Goal: Information Seeking & Learning: Learn about a topic

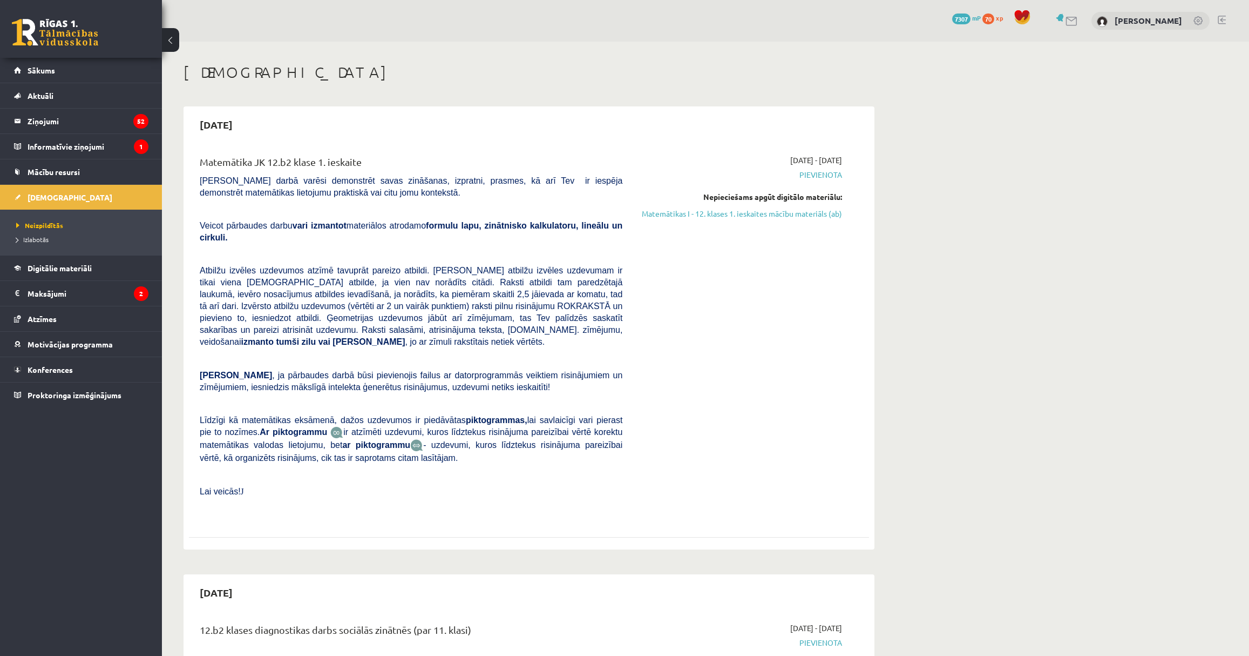
scroll to position [442, 0]
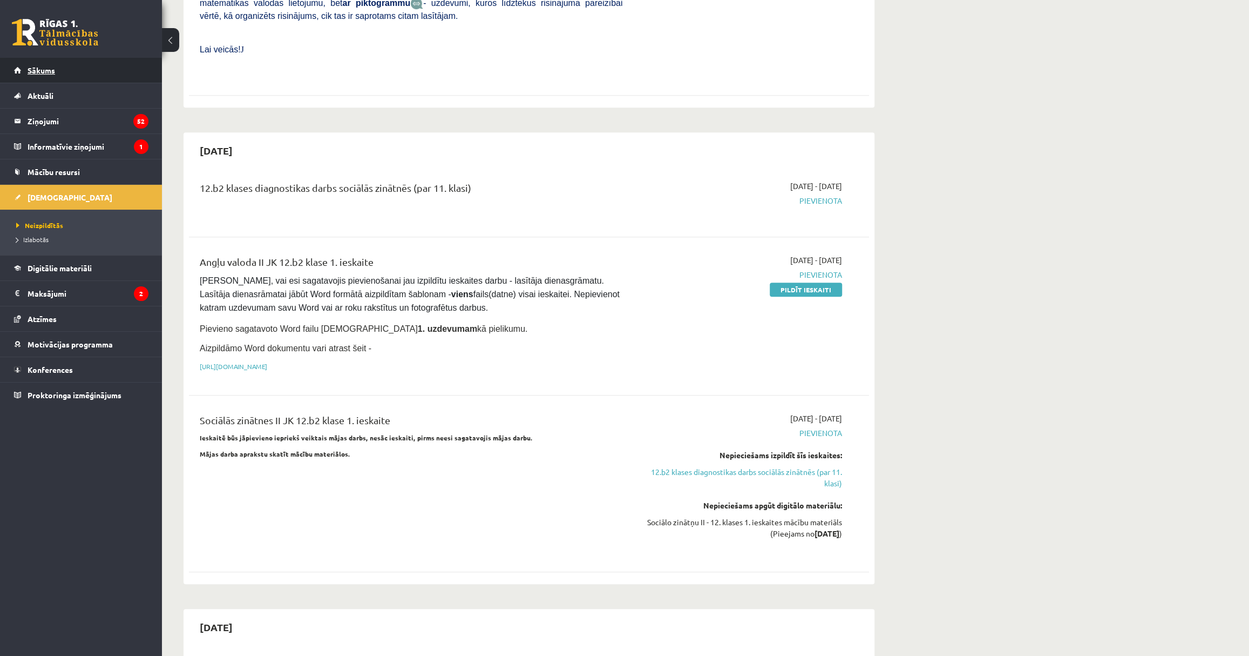
click at [128, 74] on link "Sākums" at bounding box center [81, 70] width 134 height 25
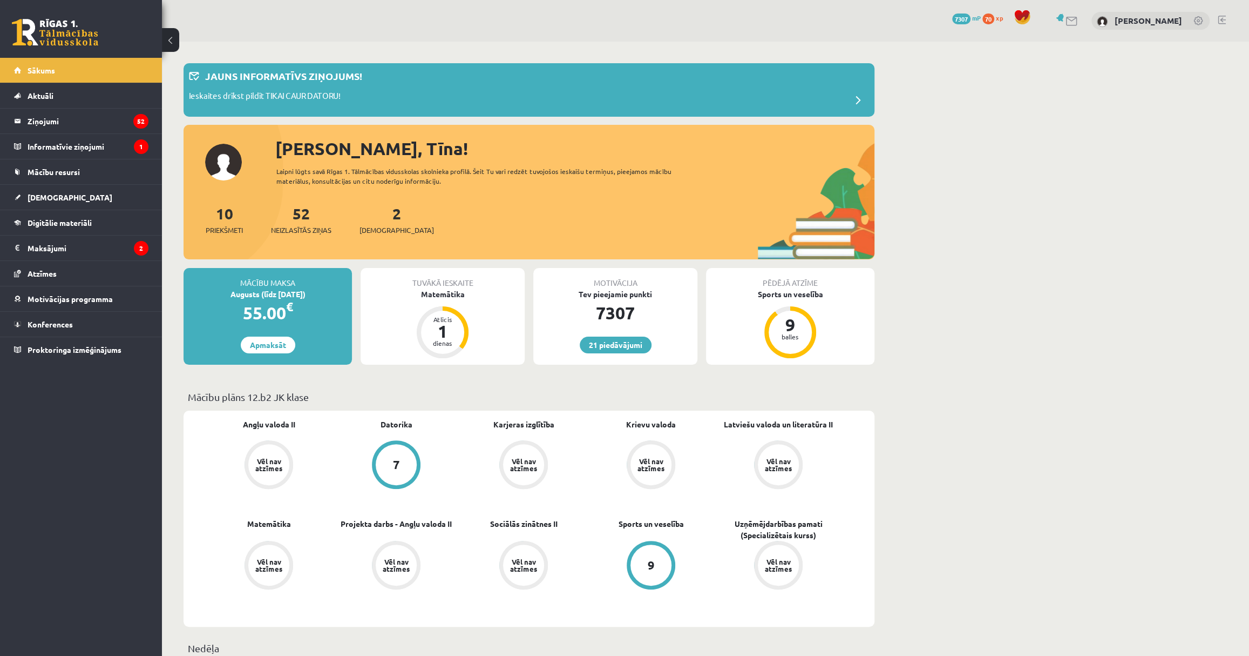
click at [748, 37] on div "21 Dāvanas 7307 mP 70 xp [PERSON_NAME]" at bounding box center [705, 21] width 1087 height 42
click at [92, 227] on link "Digitālie materiāli" at bounding box center [81, 222] width 134 height 25
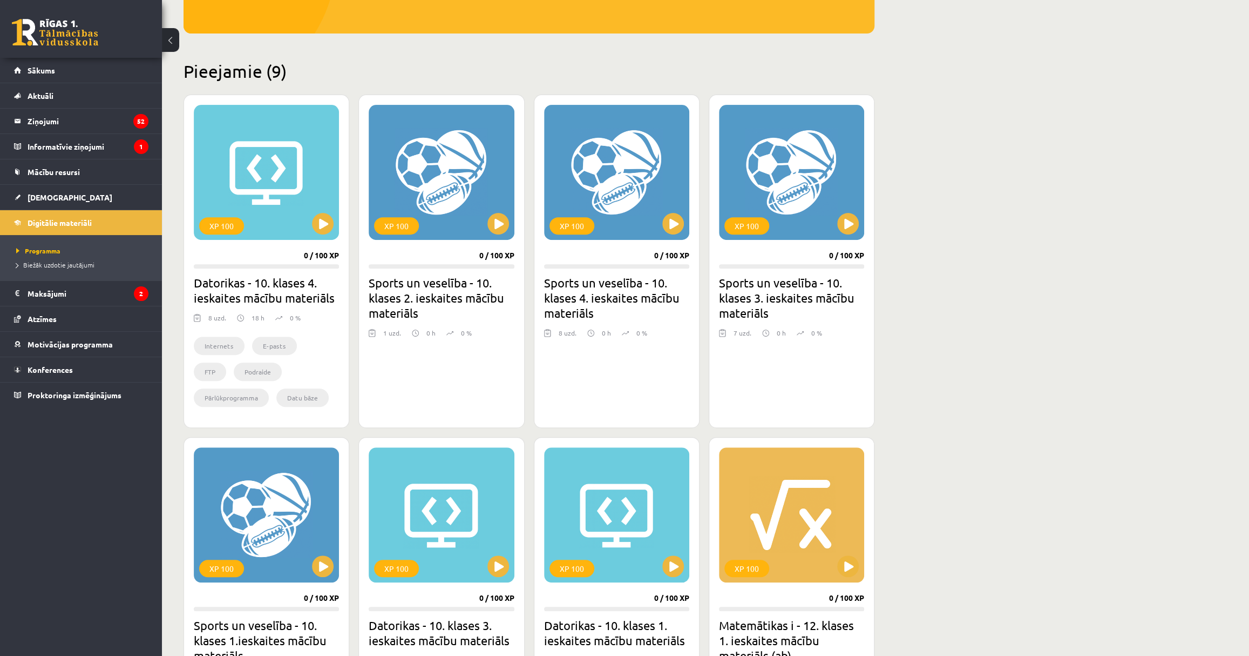
scroll to position [393, 0]
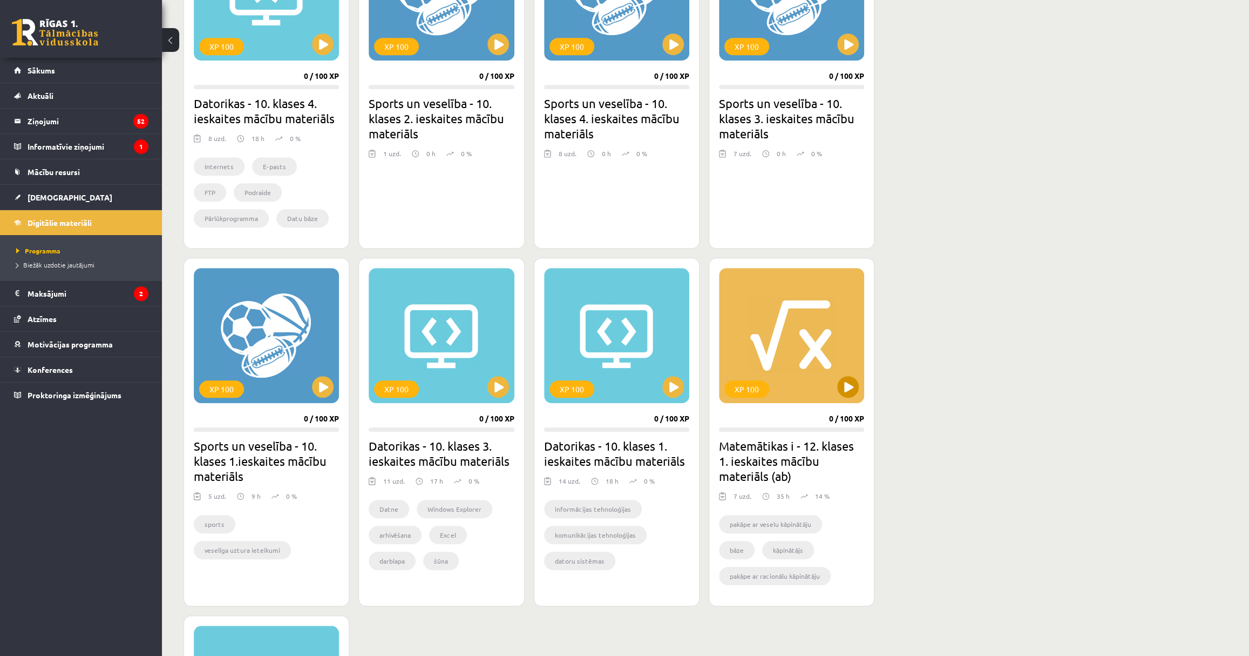
click at [849, 355] on div "XP 100" at bounding box center [791, 335] width 145 height 135
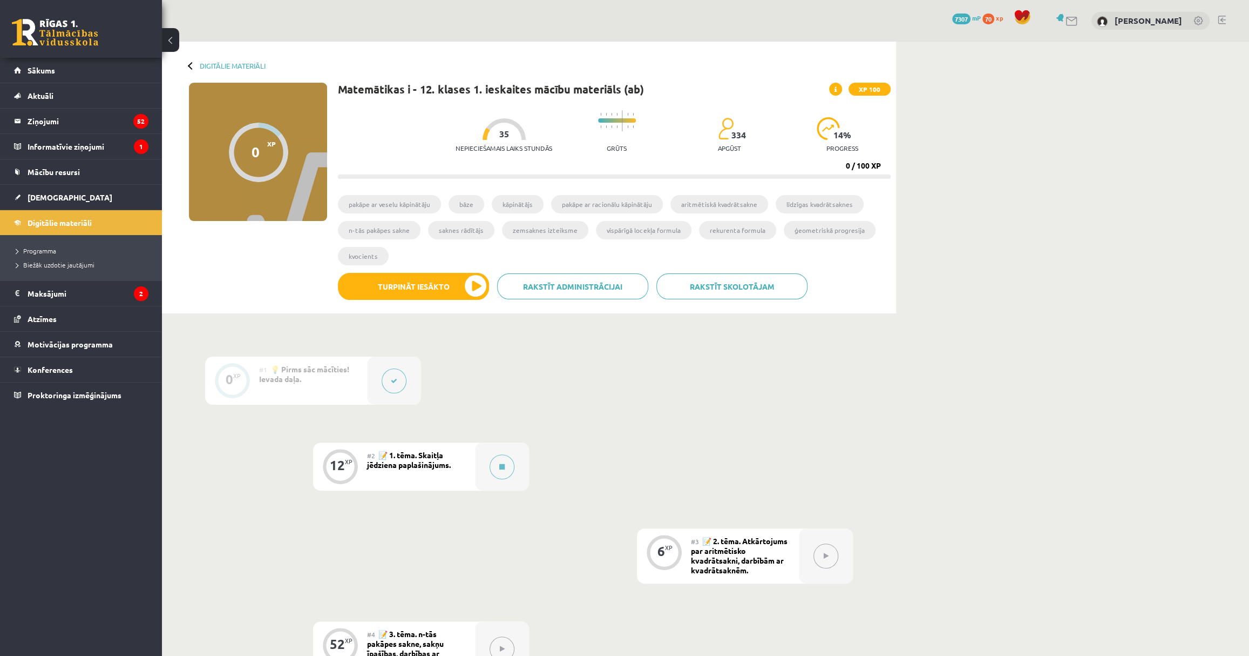
click at [1126, 413] on div "Digitālie materiāli 0 XP XP 100 0 / 100 XP Matemātikas i - 12. klases 1. ieskai…" at bounding box center [705, 528] width 1087 height 973
click at [486, 449] on div at bounding box center [502, 466] width 54 height 48
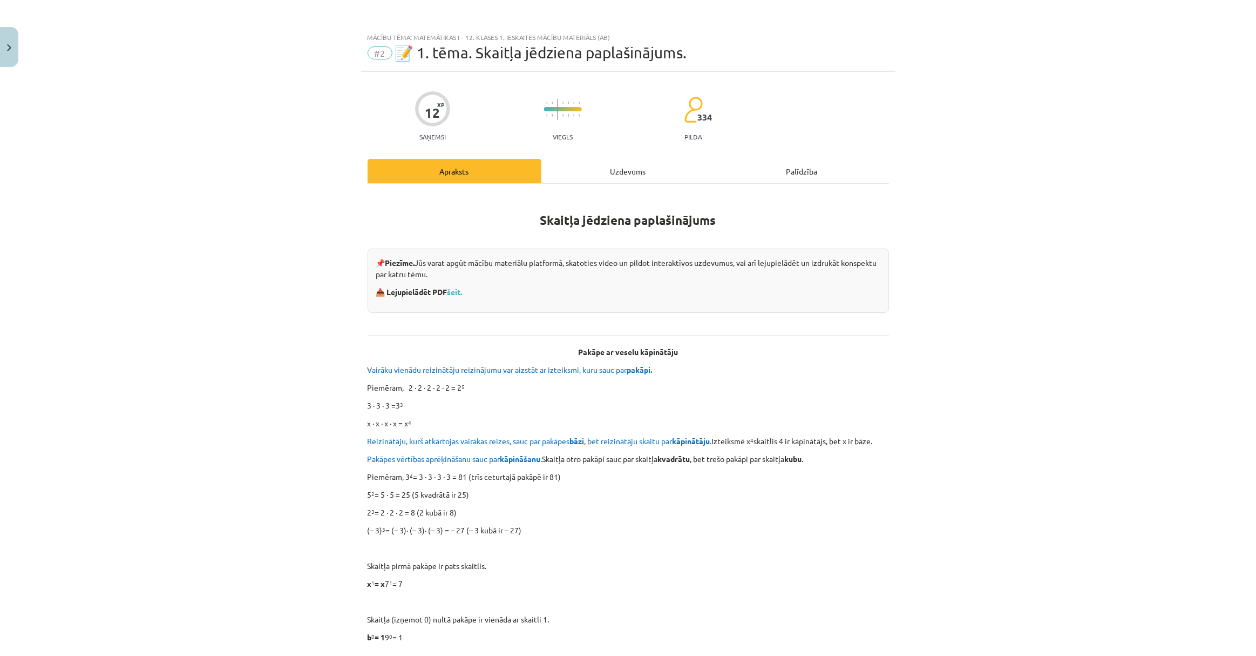
click at [650, 178] on div "Uzdevums" at bounding box center [629, 171] width 174 height 24
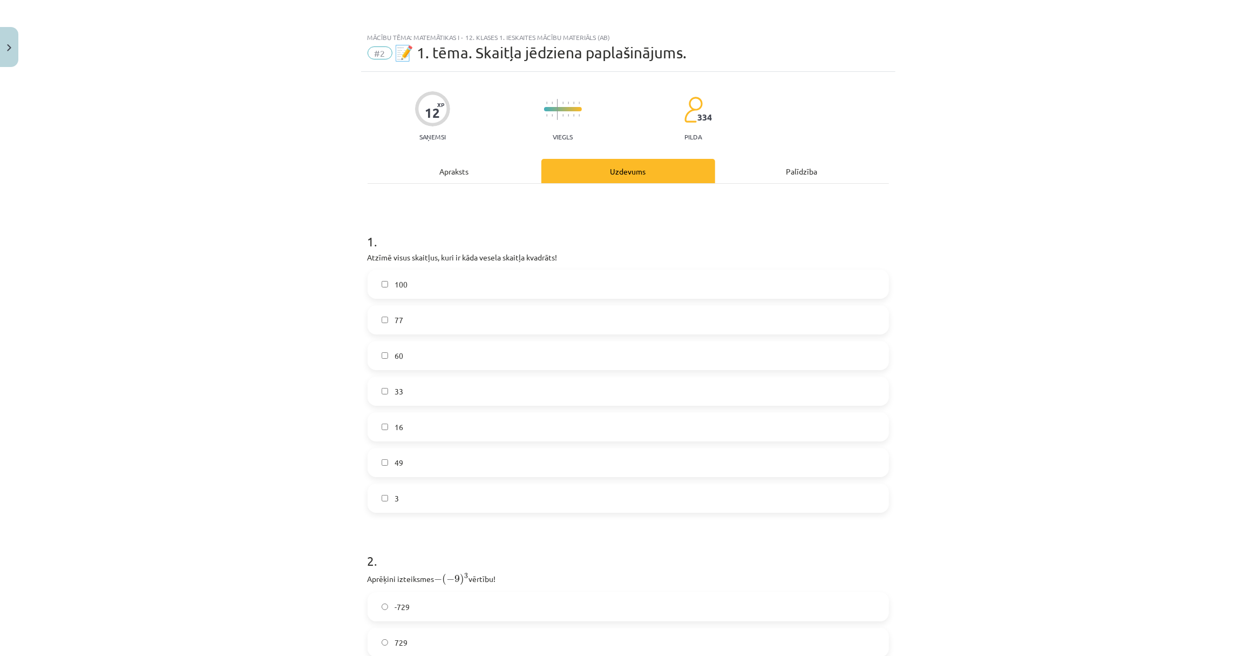
click at [465, 165] on div "Apraksts" at bounding box center [455, 171] width 174 height 24
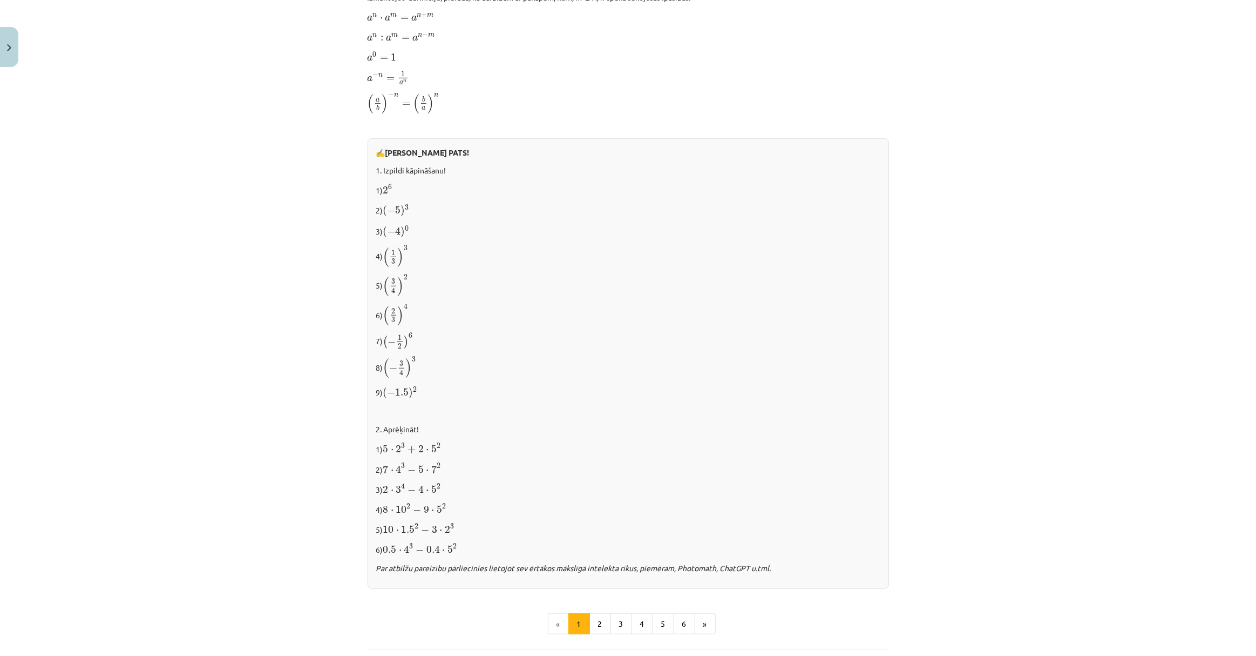
scroll to position [763, 0]
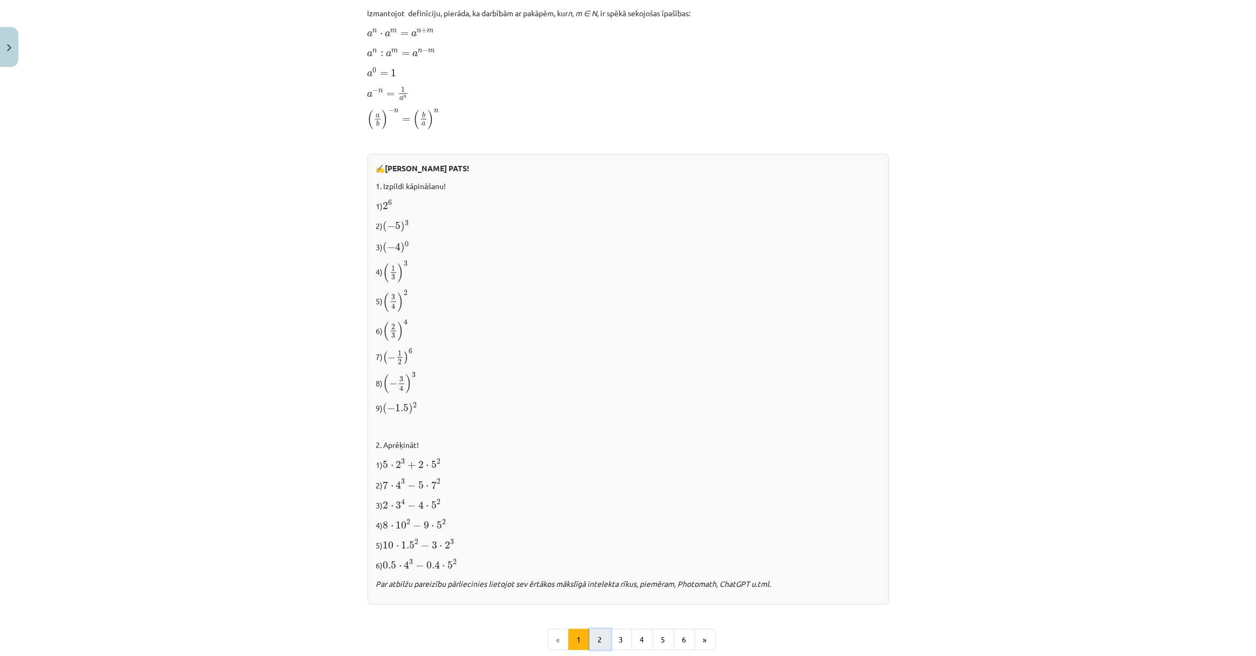
click at [603, 633] on button "2" at bounding box center [601, 640] width 22 height 22
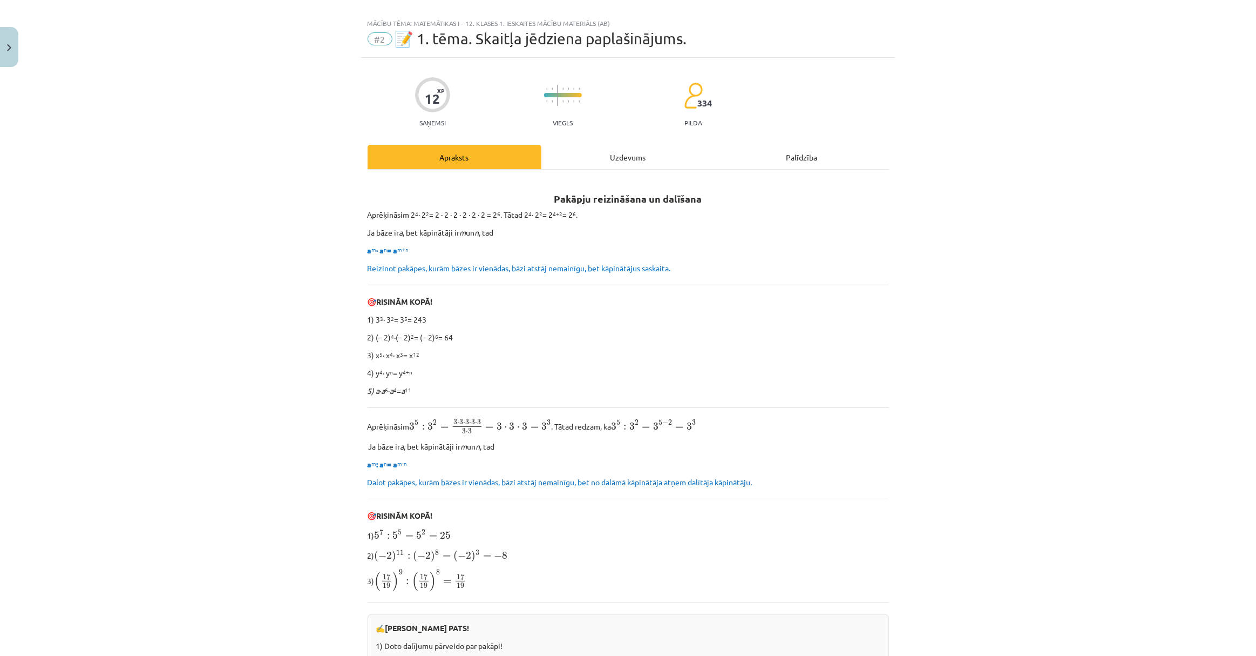
scroll to position [0, 0]
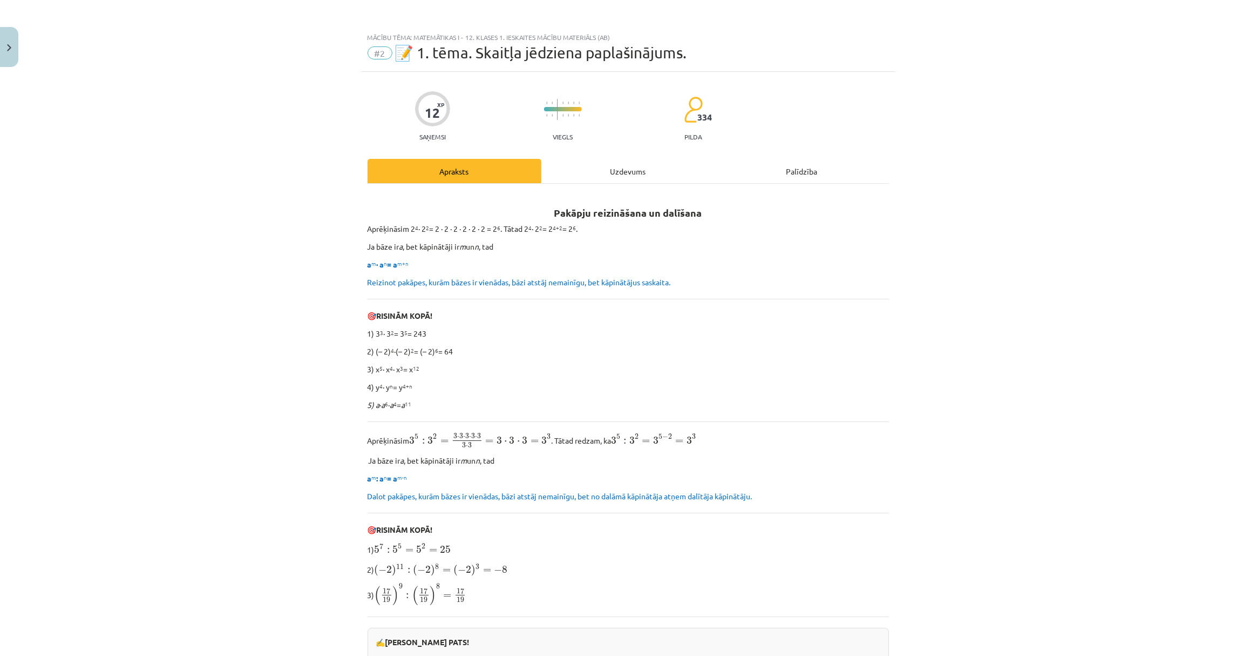
click at [610, 178] on div "Uzdevums" at bounding box center [629, 171] width 174 height 24
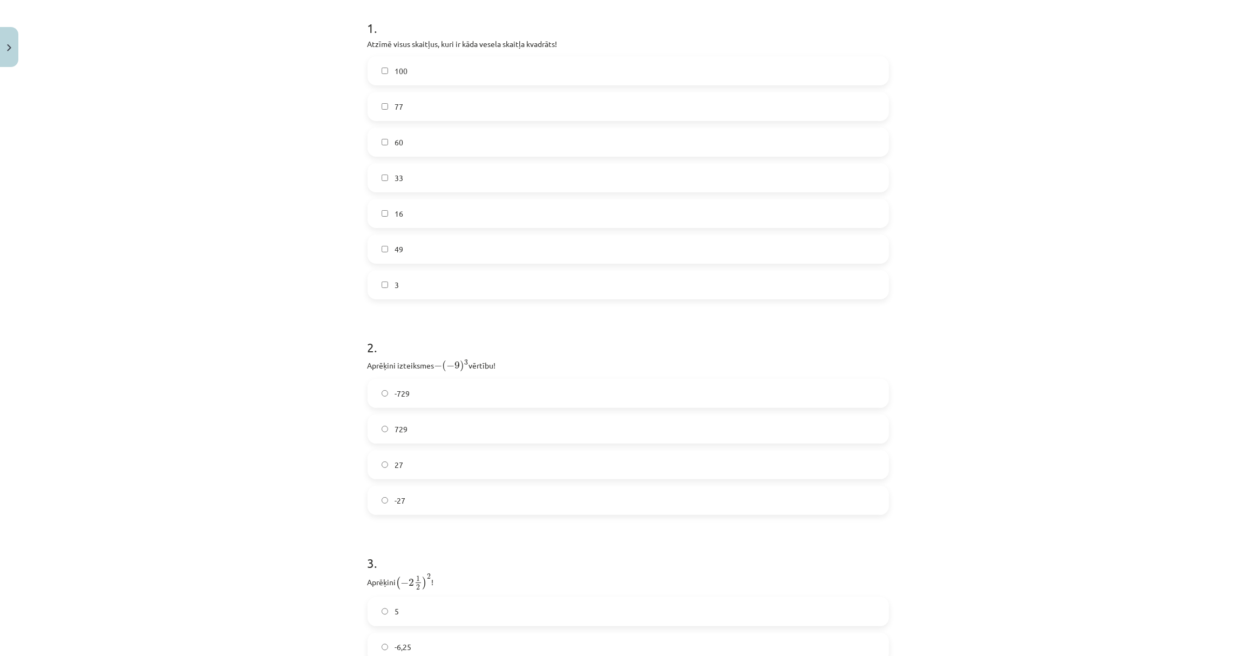
scroll to position [272, 0]
drag, startPoint x: 678, startPoint y: 115, endPoint x: 518, endPoint y: 50, distance: 172.5
click at [678, 116] on label "33" at bounding box center [628, 118] width 519 height 27
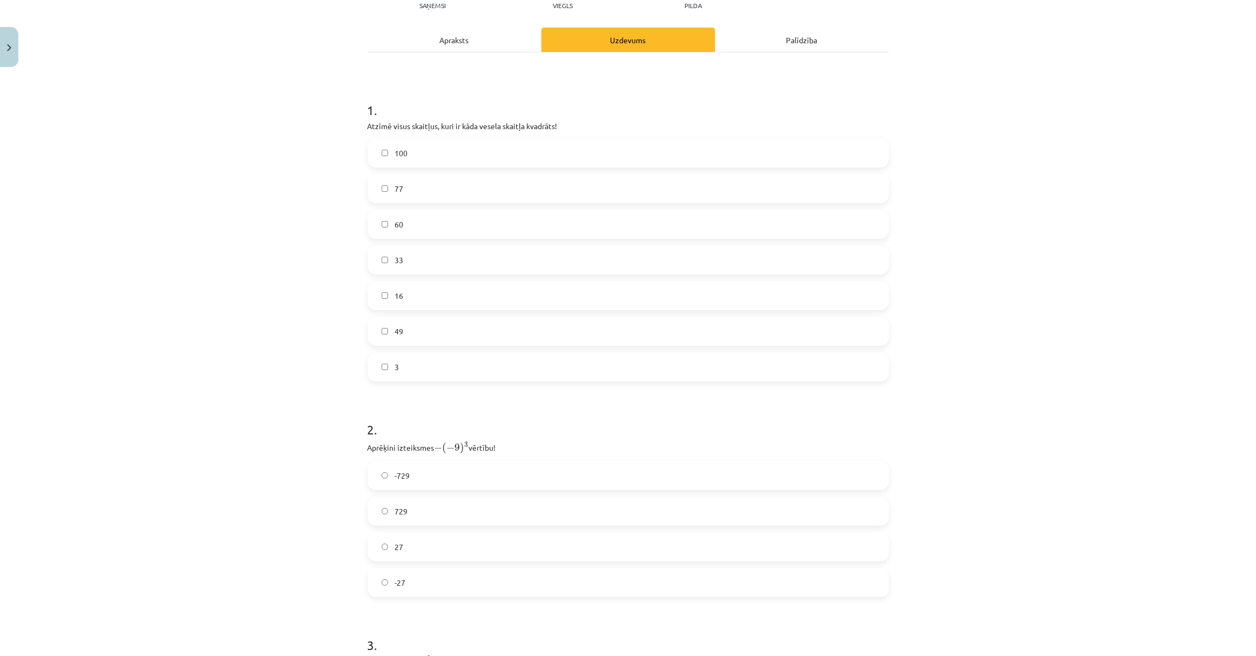
scroll to position [125, 0]
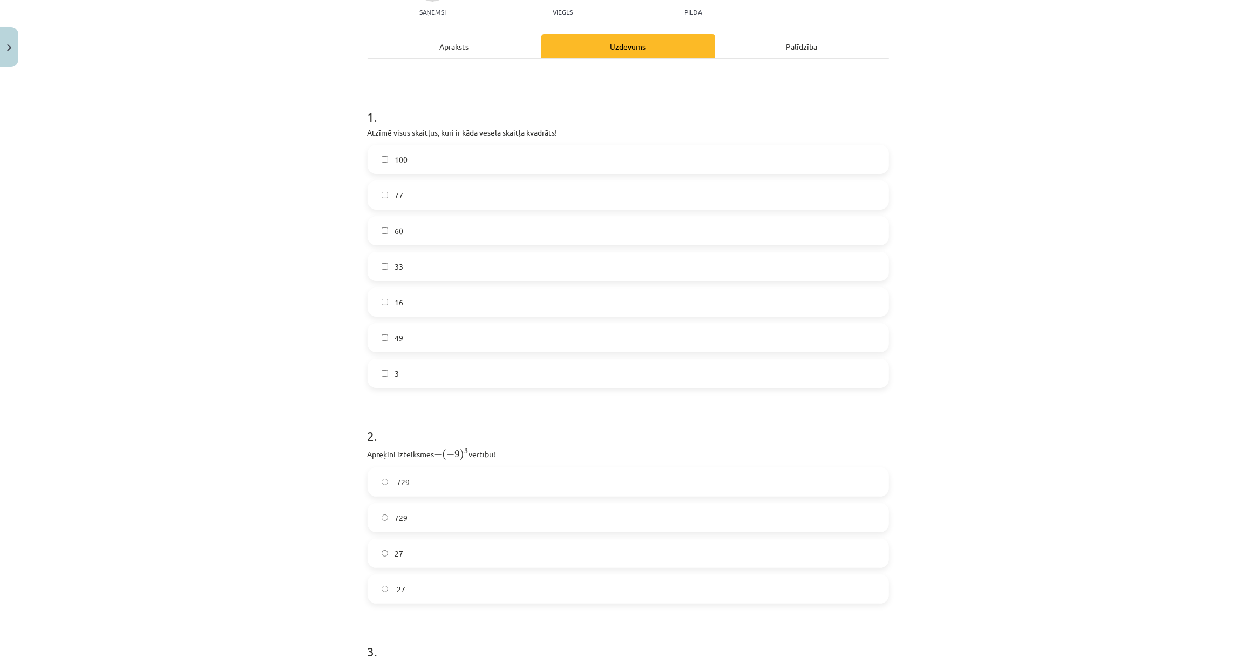
click at [410, 272] on label "33" at bounding box center [628, 266] width 519 height 27
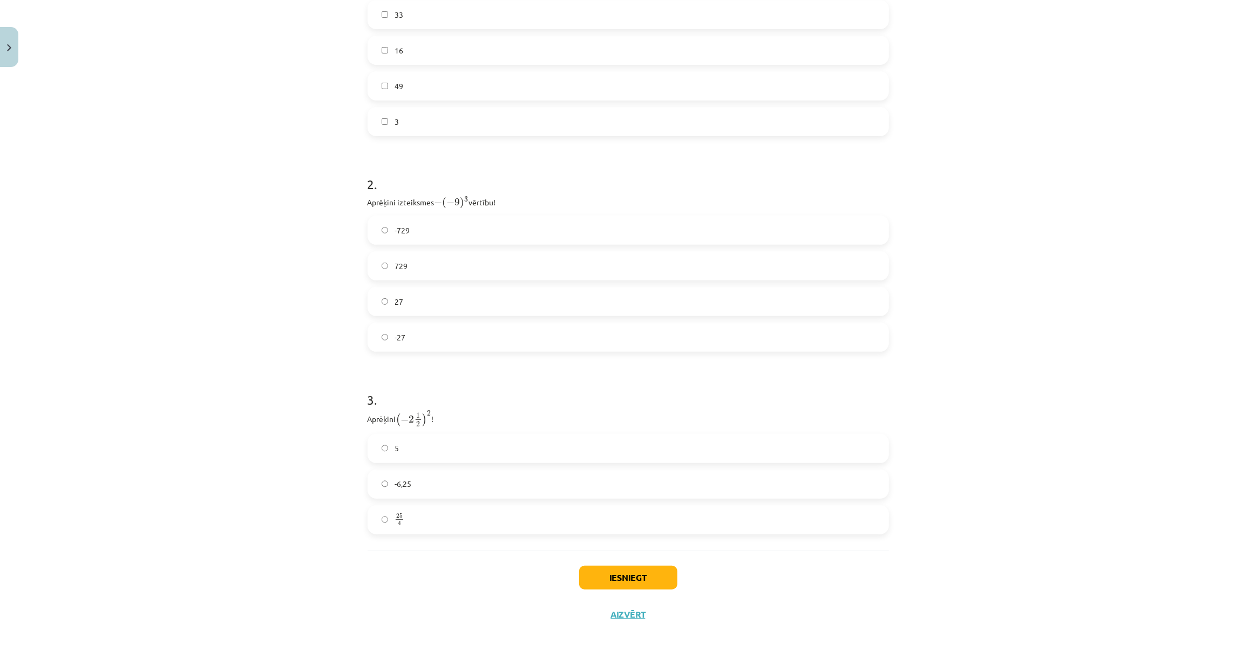
scroll to position [379, 0]
click at [404, 226] on span "-729" at bounding box center [402, 227] width 15 height 11
click at [456, 516] on label "25 4 25 4" at bounding box center [628, 516] width 519 height 27
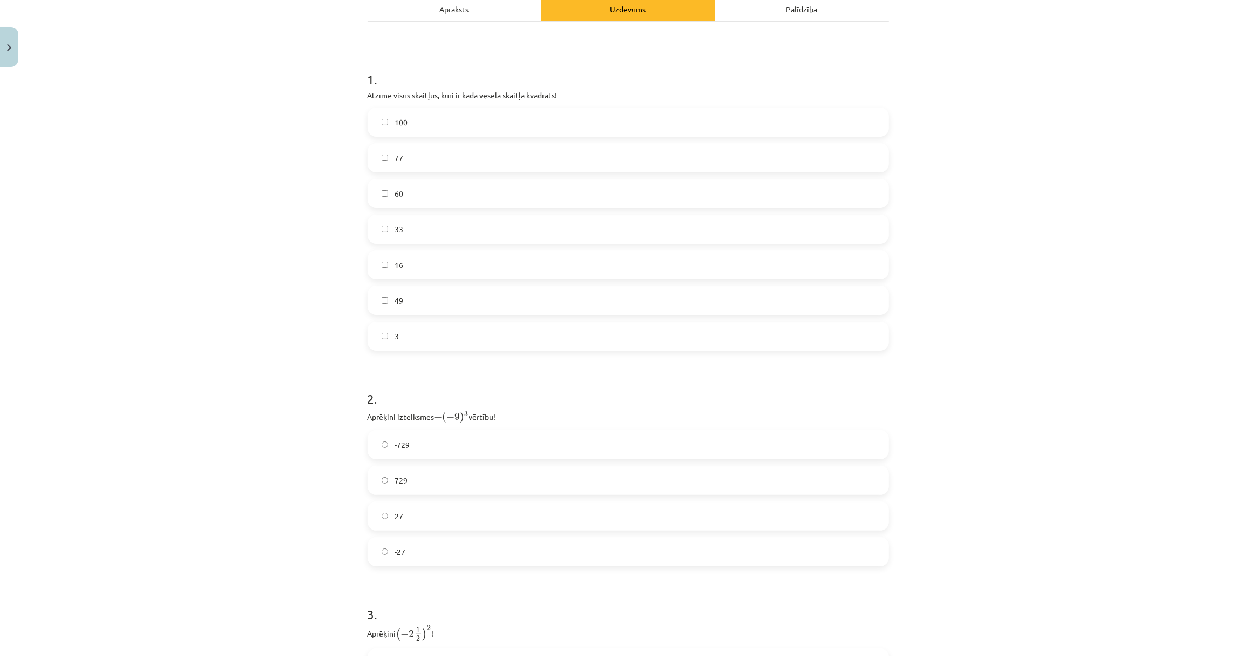
scroll to position [0, 0]
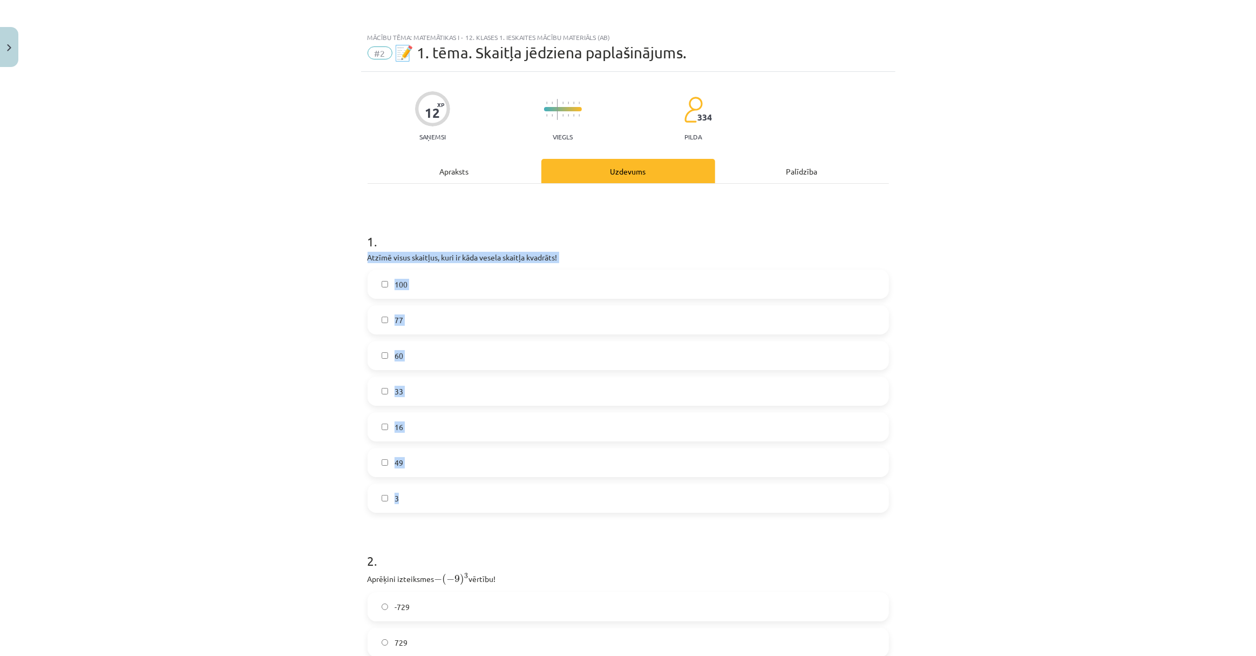
drag, startPoint x: 360, startPoint y: 251, endPoint x: 454, endPoint y: 495, distance: 261.5
click at [454, 496] on div "12 XP Saņemsi Viegls 334 pilda Apraksts Uzdevums Palīdzība 1 . Atzīmē visus ska…" at bounding box center [628, 540] width 535 height 937
copy div "Atzīmē visus skaitļus, kuri ir kāda vesela skaitļa kvadrāts! 100 77 60 33 16 49…"
click at [421, 285] on label "100" at bounding box center [628, 284] width 519 height 27
click at [387, 419] on label "16" at bounding box center [628, 426] width 519 height 27
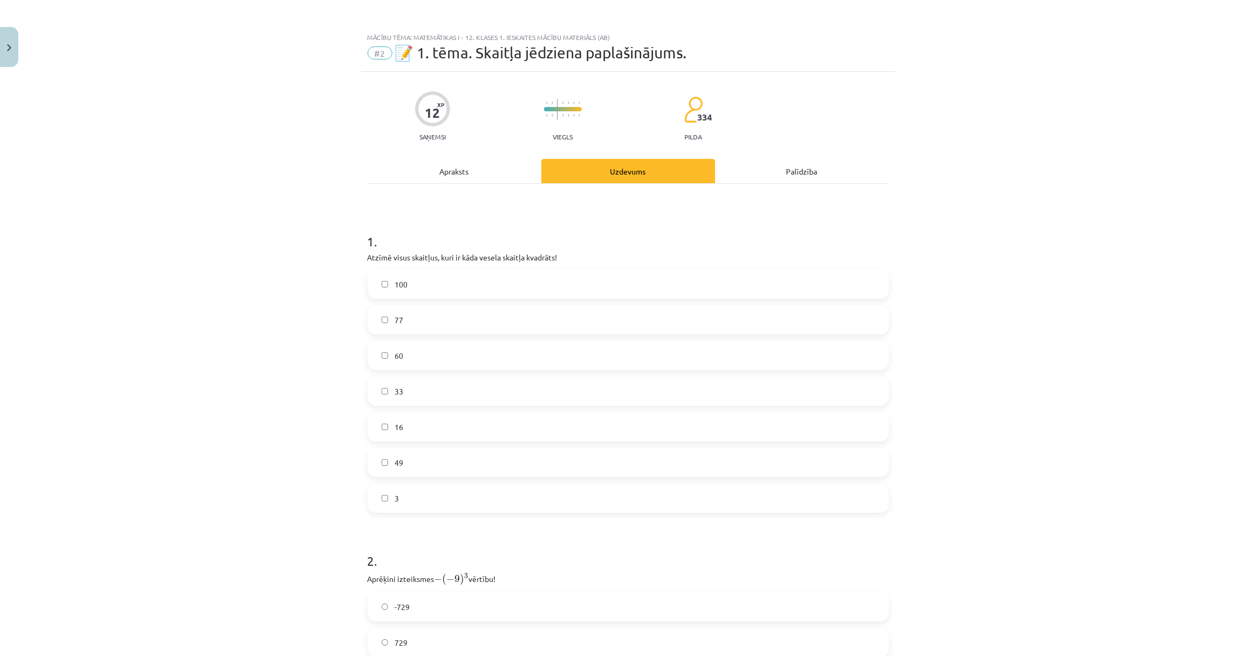
click at [400, 459] on label "49" at bounding box center [628, 462] width 519 height 27
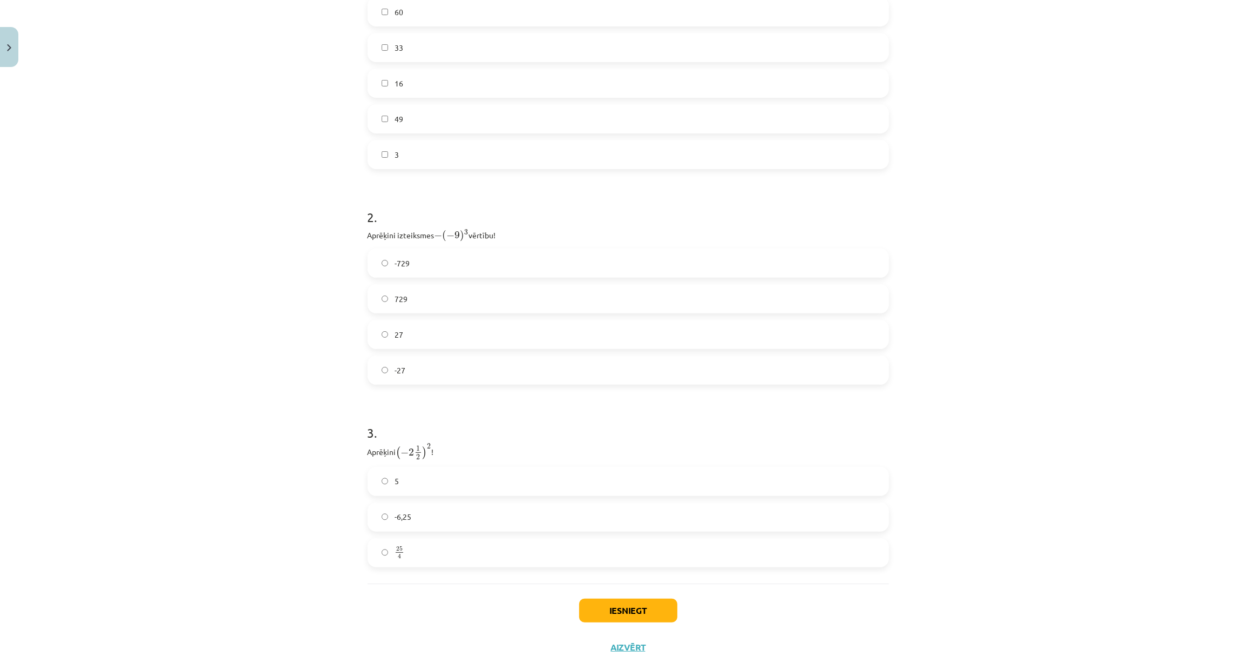
scroll to position [379, 0]
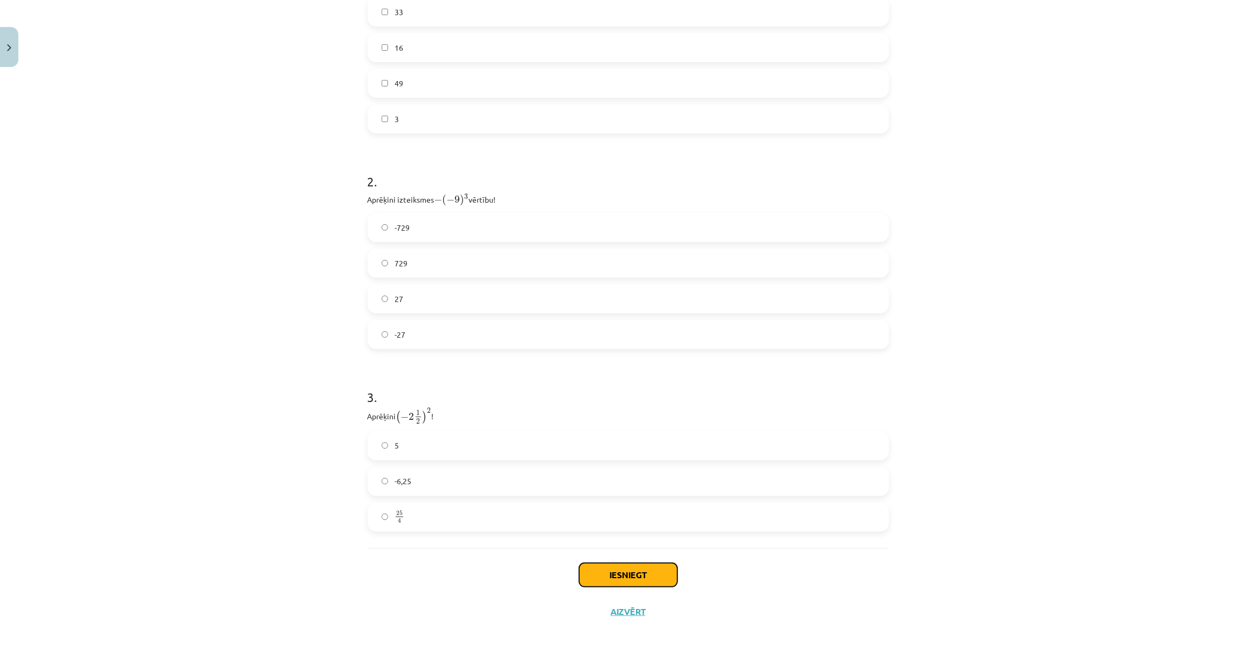
click at [620, 572] on button "Iesniegt" at bounding box center [628, 575] width 98 height 24
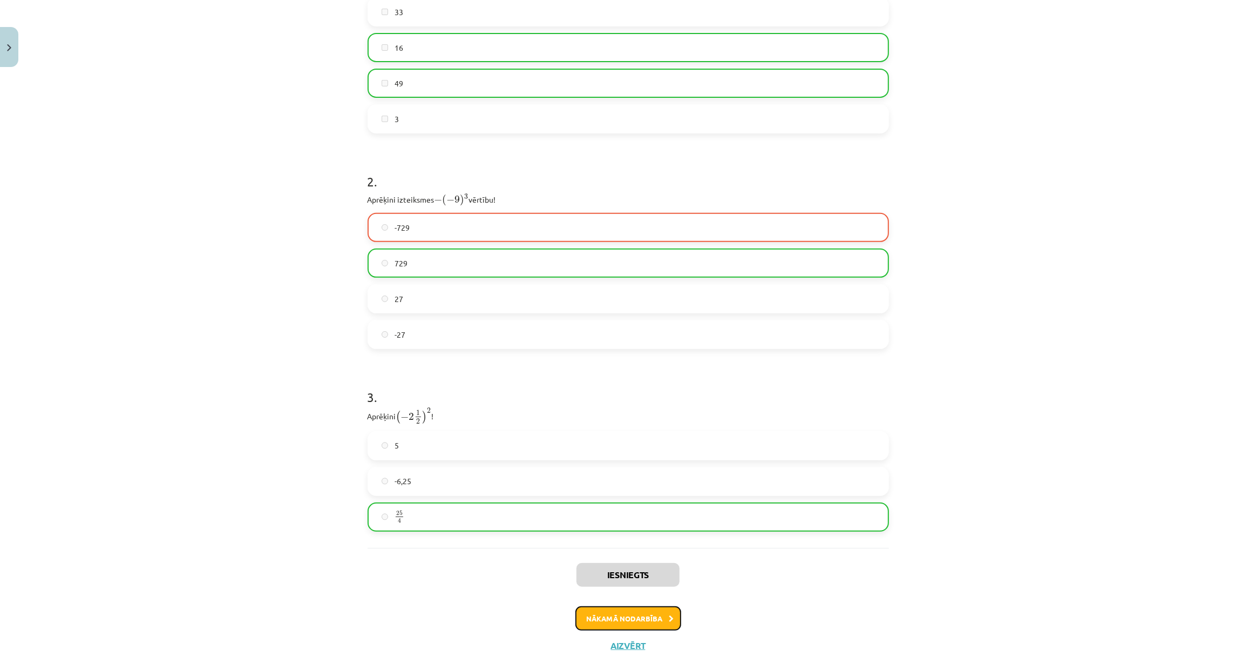
click at [659, 612] on button "Nākamā nodarbība" at bounding box center [629, 618] width 106 height 25
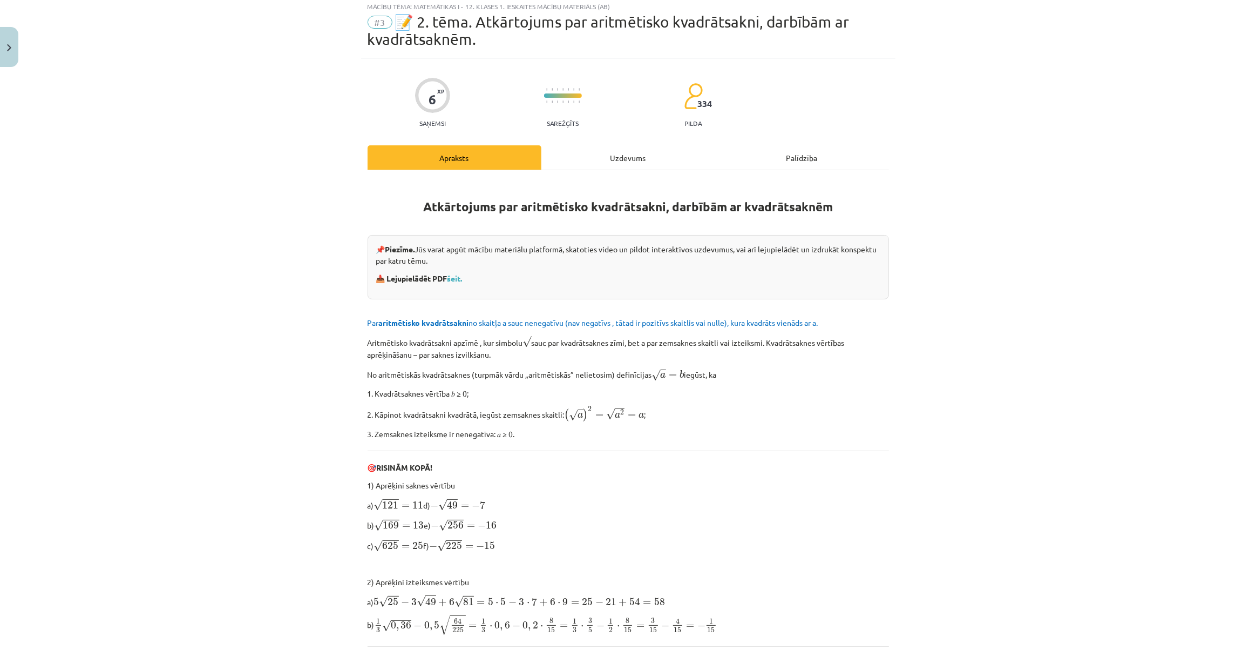
scroll to position [27, 0]
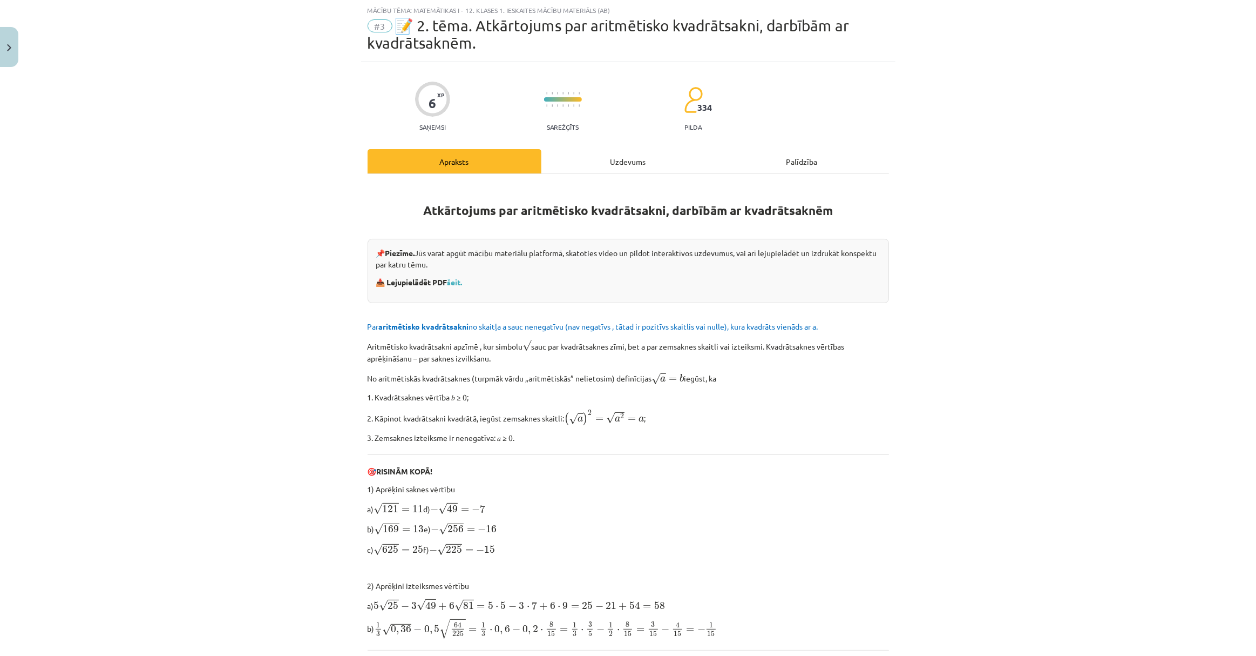
click at [626, 152] on div "Uzdevums" at bounding box center [629, 161] width 174 height 24
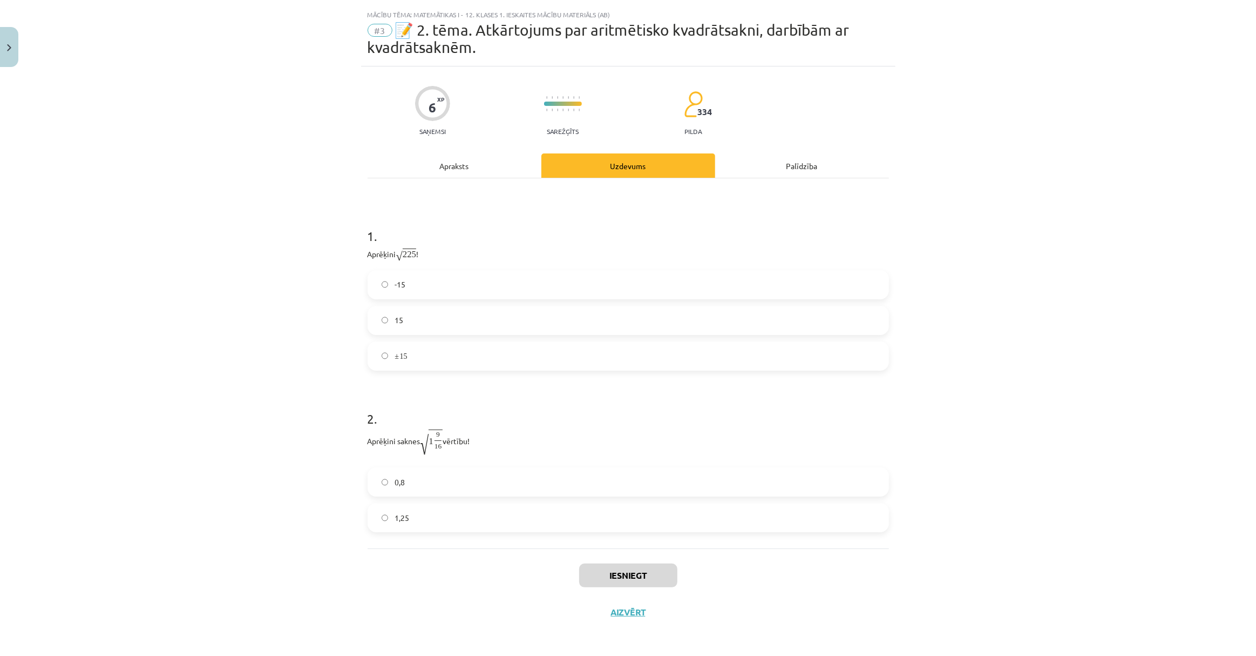
scroll to position [10, 0]
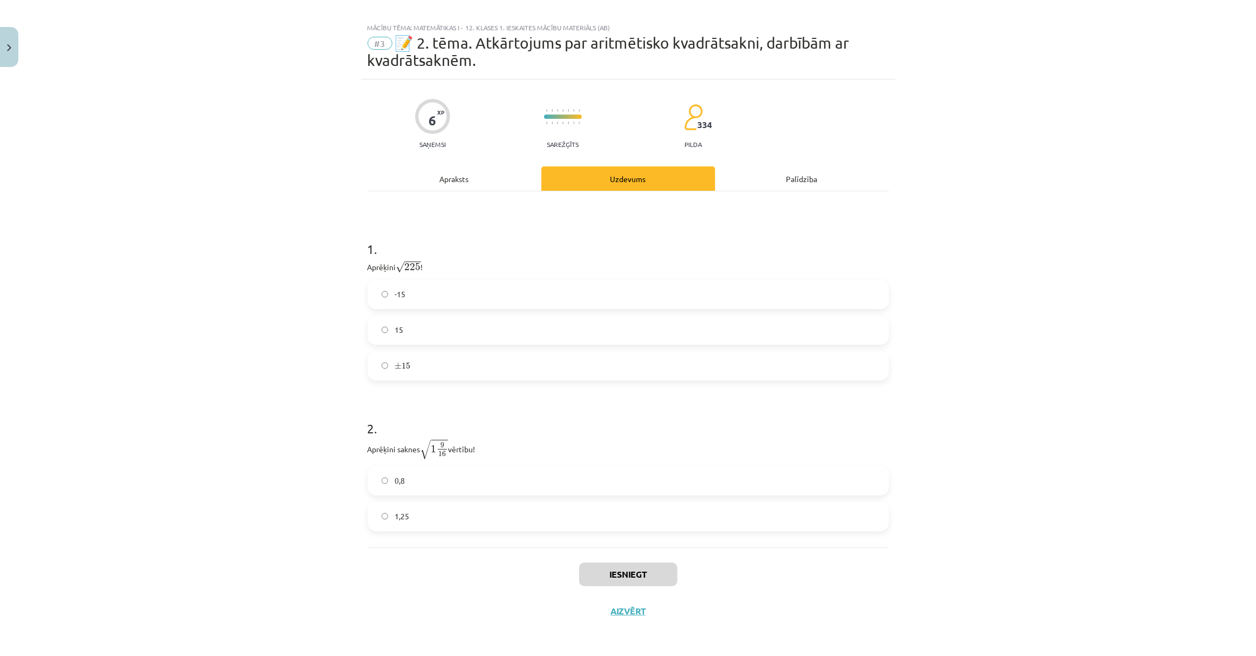
click at [477, 159] on div "6 XP Saņemsi Sarežģīts 334 pilda Apraksts Uzdevums Palīdzība 1 . Aprēķini √ 225…" at bounding box center [628, 354] width 535 height 550
click at [464, 172] on div "Apraksts" at bounding box center [455, 178] width 174 height 24
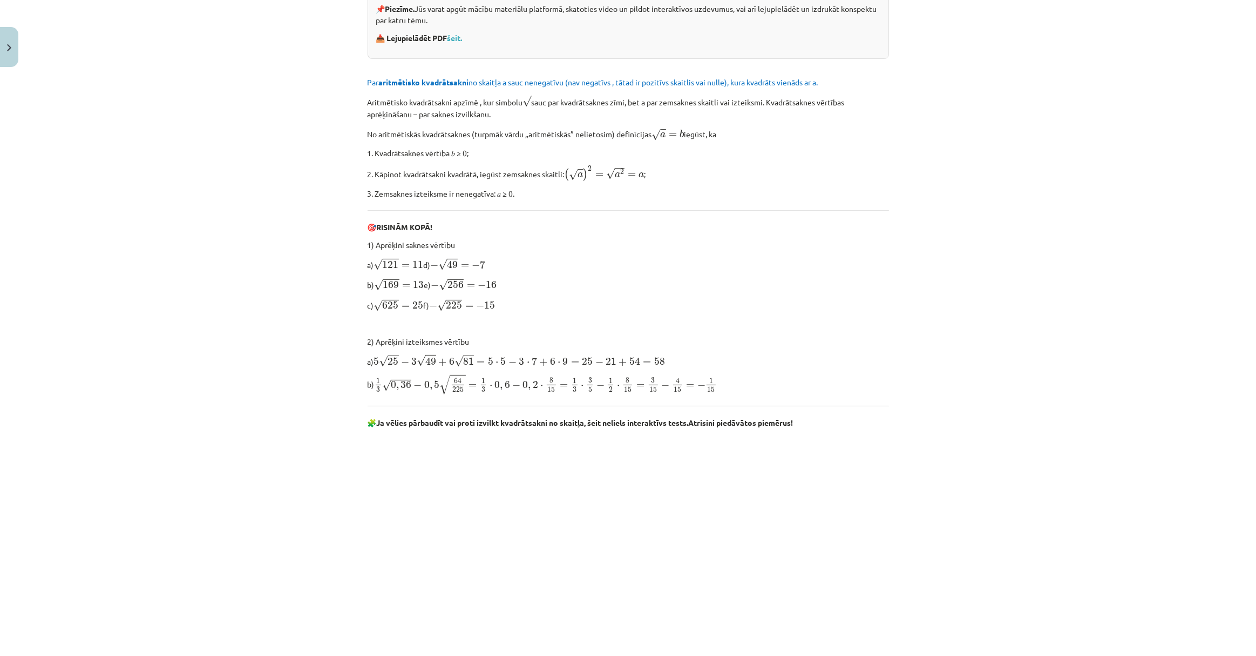
scroll to position [272, 0]
drag, startPoint x: 492, startPoint y: 352, endPoint x: 511, endPoint y: 354, distance: 18.4
click at [511, 354] on span "5 √ 25 − 3 √ 49 + 6 √ 81 = 5 ⋅ 5 − 3 ⋅ 7 + 6 ⋅ 9 = 25 − 21 + 54 = 58" at bounding box center [519, 360] width 291 height 12
drag, startPoint x: 511, startPoint y: 354, endPoint x: 641, endPoint y: 330, distance: 132.2
click at [641, 330] on div "Atkārtojums par aritmētisko kvadrātsakni, darbībām ar kvadrātsaknēm 📌 Piezīme. …" at bounding box center [629, 595] width 522 height 1314
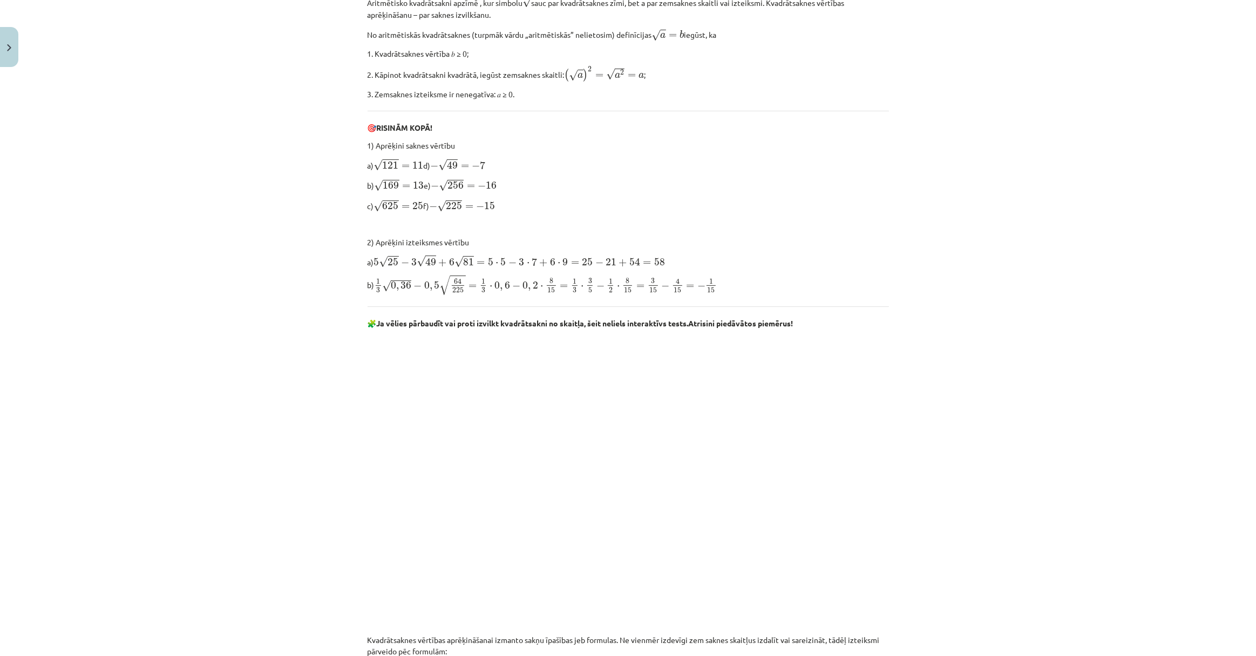
scroll to position [0, 0]
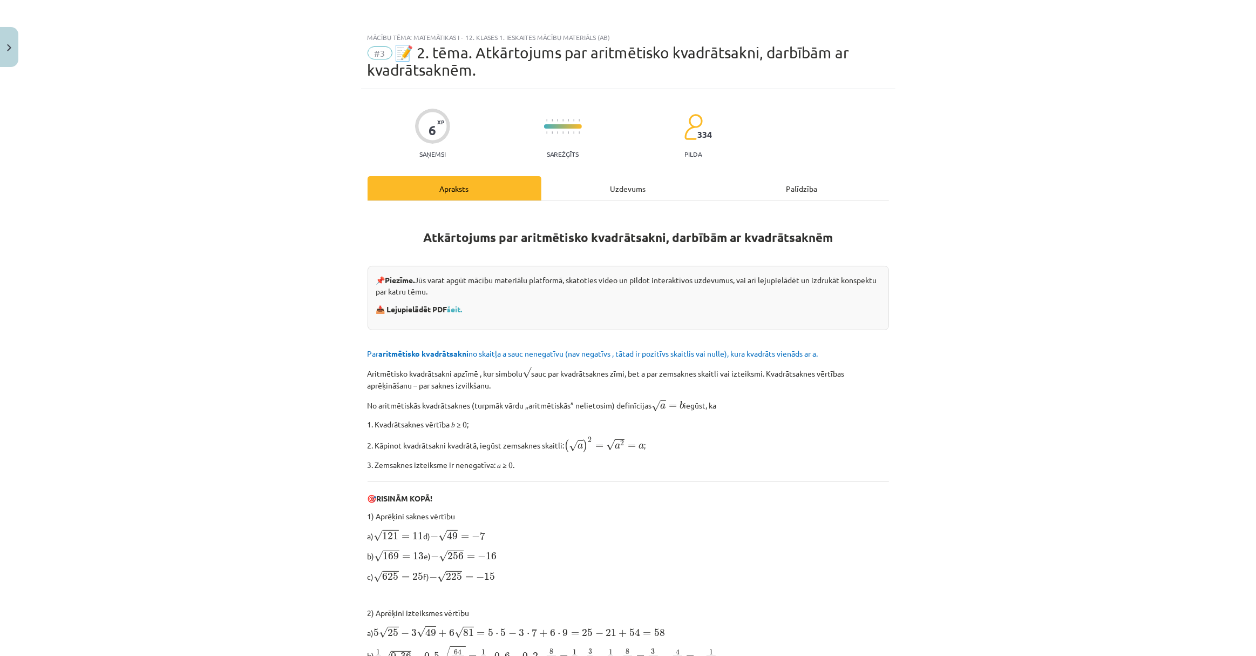
drag, startPoint x: 993, startPoint y: 377, endPoint x: 745, endPoint y: 83, distance: 385.1
click at [630, 194] on div "Uzdevums" at bounding box center [629, 188] width 174 height 24
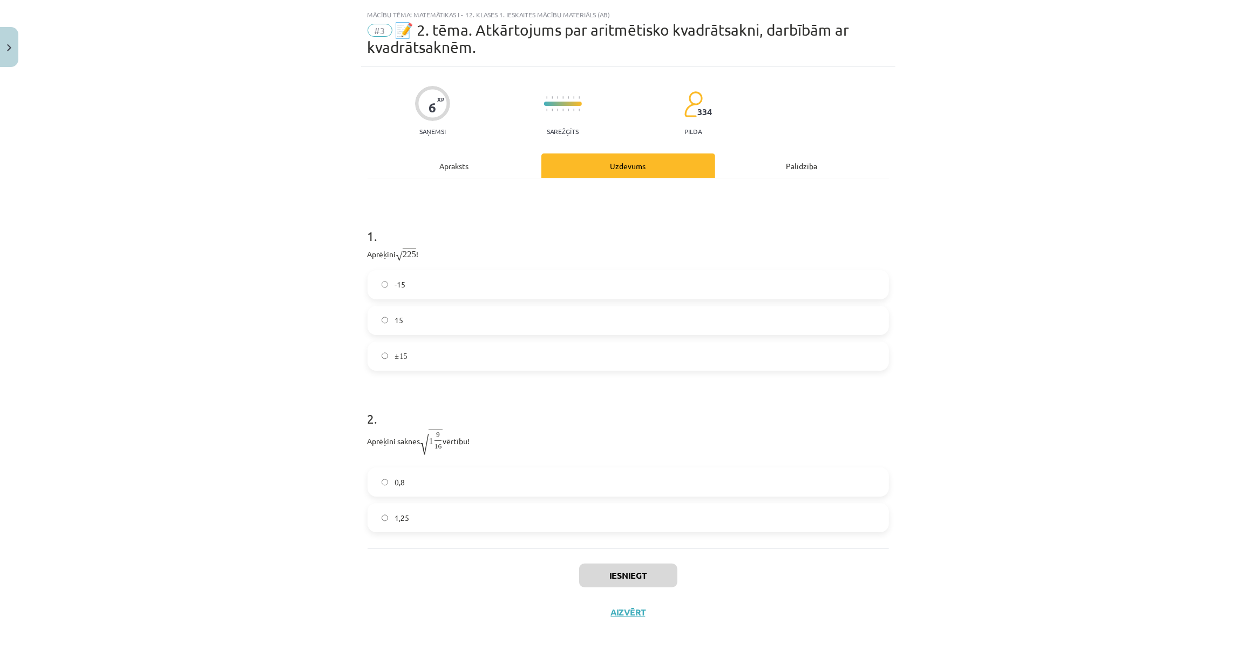
scroll to position [10, 0]
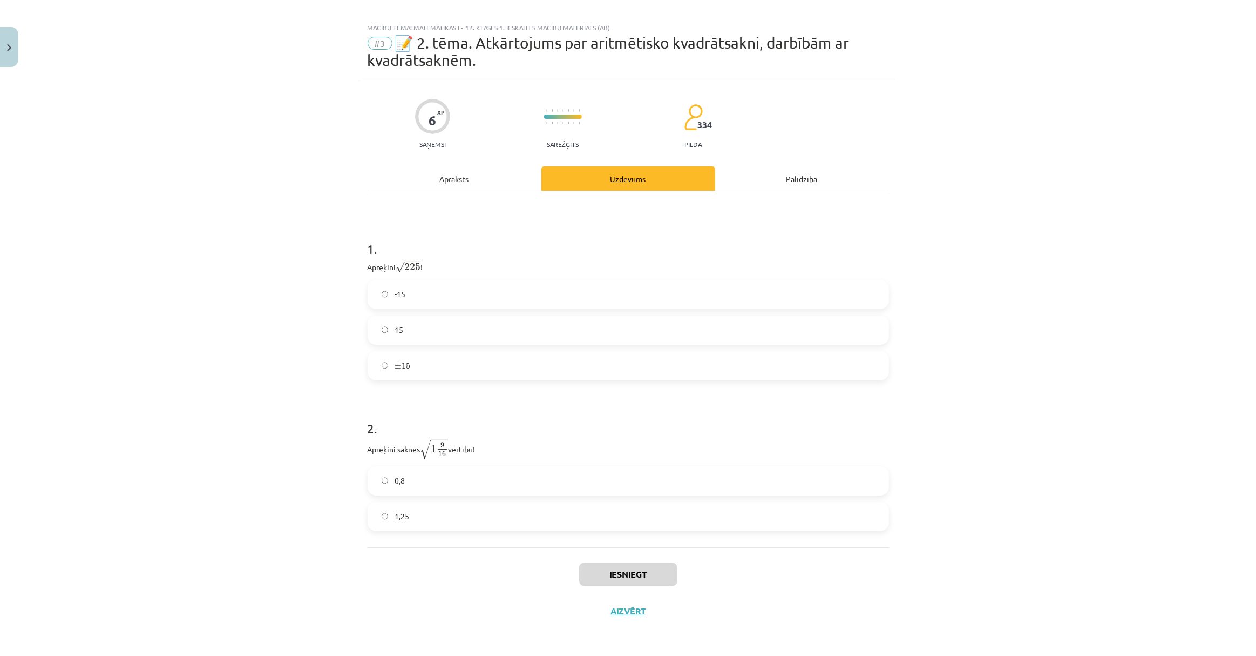
click at [411, 324] on label "15" at bounding box center [628, 329] width 519 height 27
click at [415, 508] on label "1,25" at bounding box center [628, 516] width 519 height 27
click at [629, 566] on button "Iesniegt" at bounding box center [628, 574] width 98 height 24
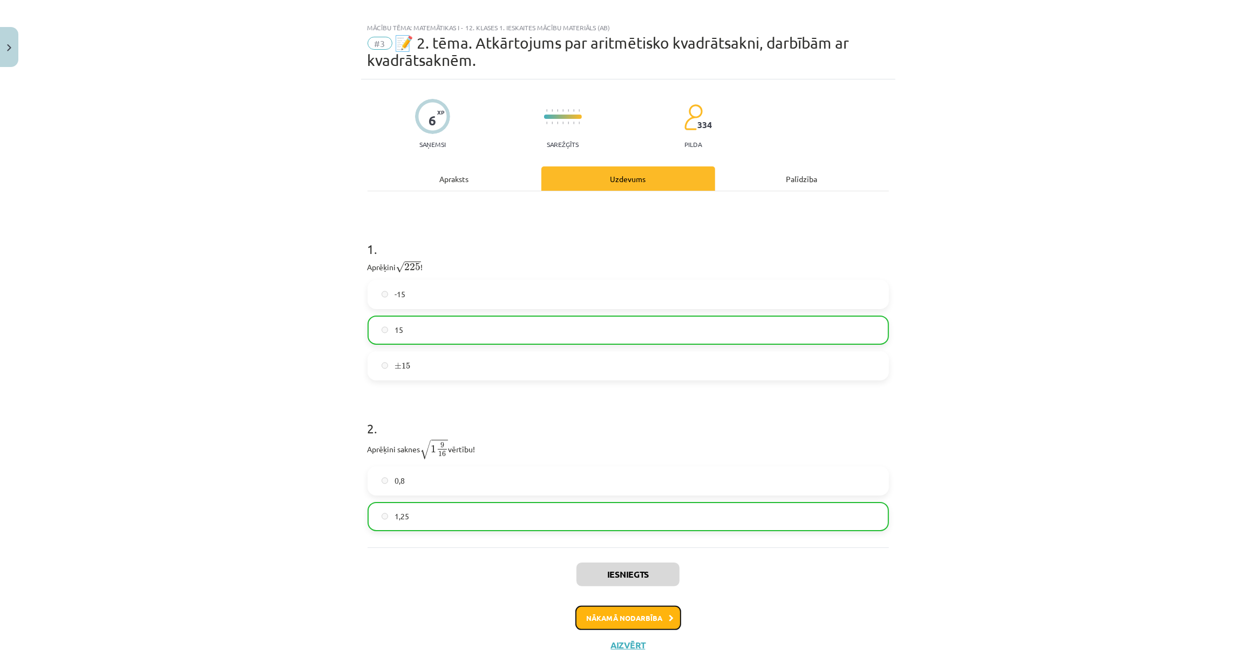
click at [631, 610] on button "Nākamā nodarbība" at bounding box center [629, 617] width 106 height 25
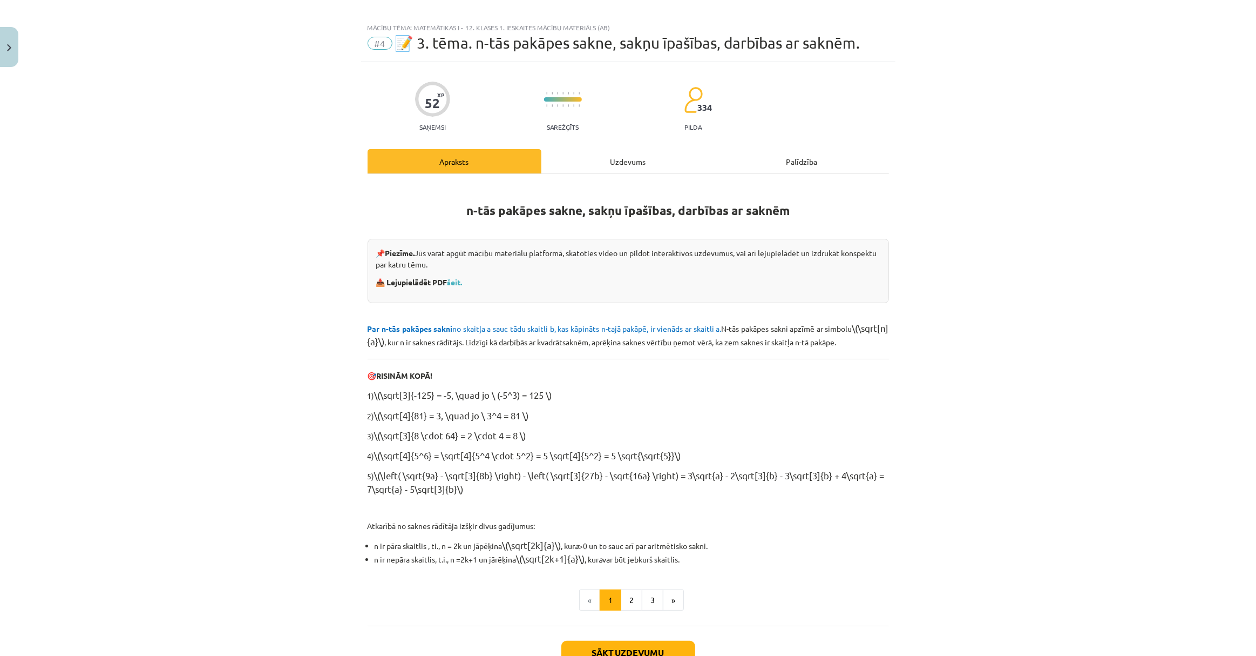
scroll to position [27, 0]
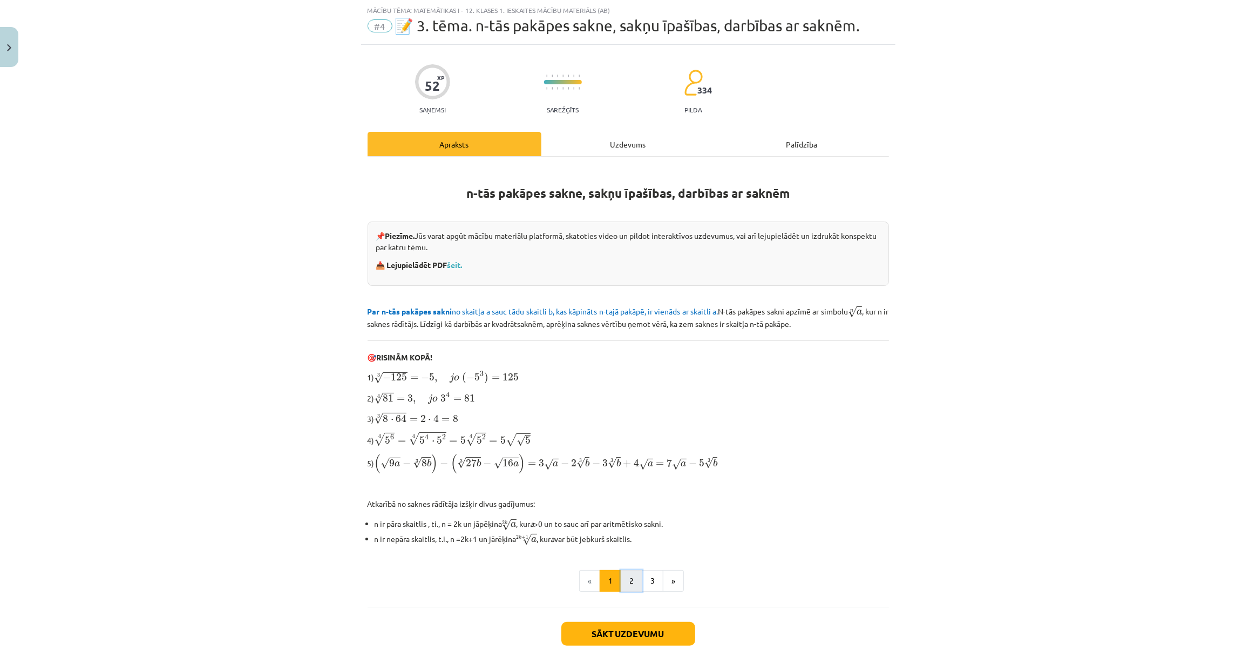
click at [631, 578] on button "2" at bounding box center [632, 581] width 22 height 22
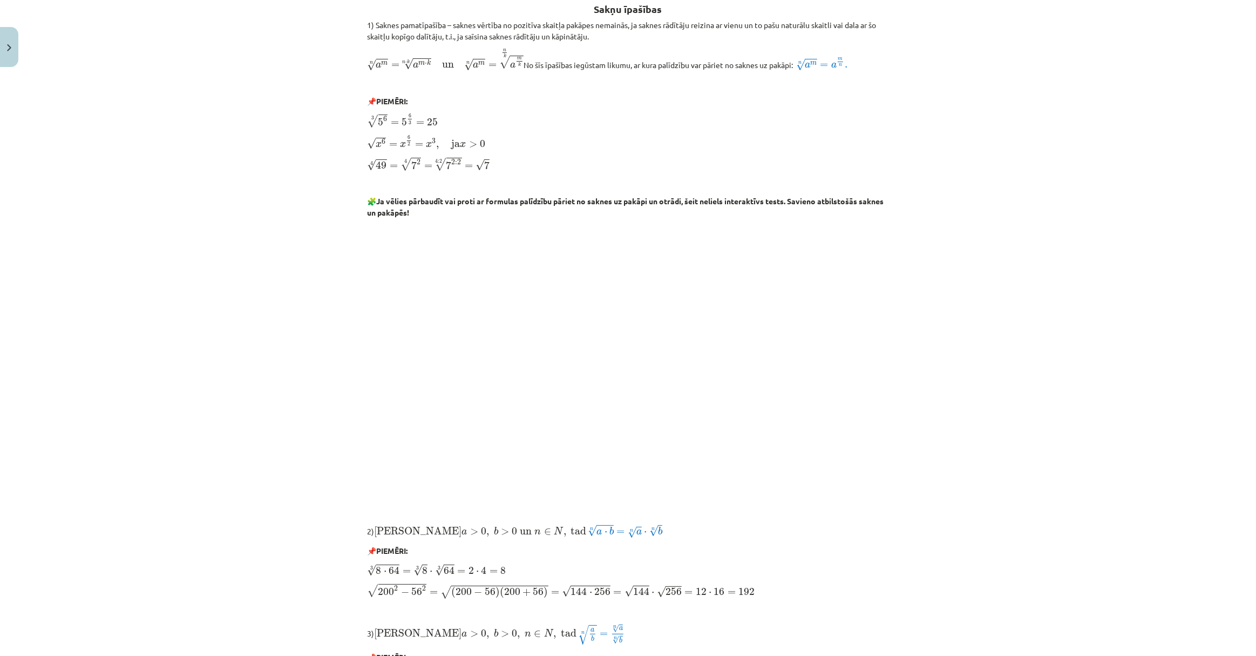
scroll to position [0, 0]
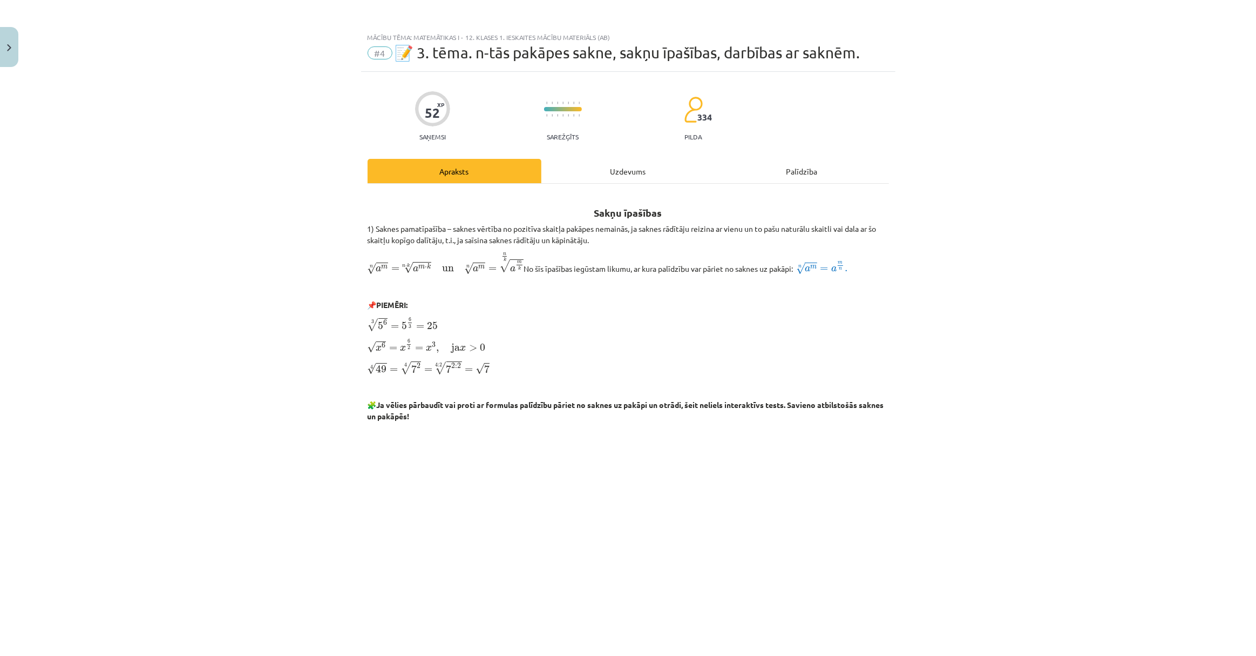
drag, startPoint x: 663, startPoint y: 276, endPoint x: 628, endPoint y: 72, distance: 207.0
click at [632, 170] on div "Uzdevums" at bounding box center [629, 171] width 174 height 24
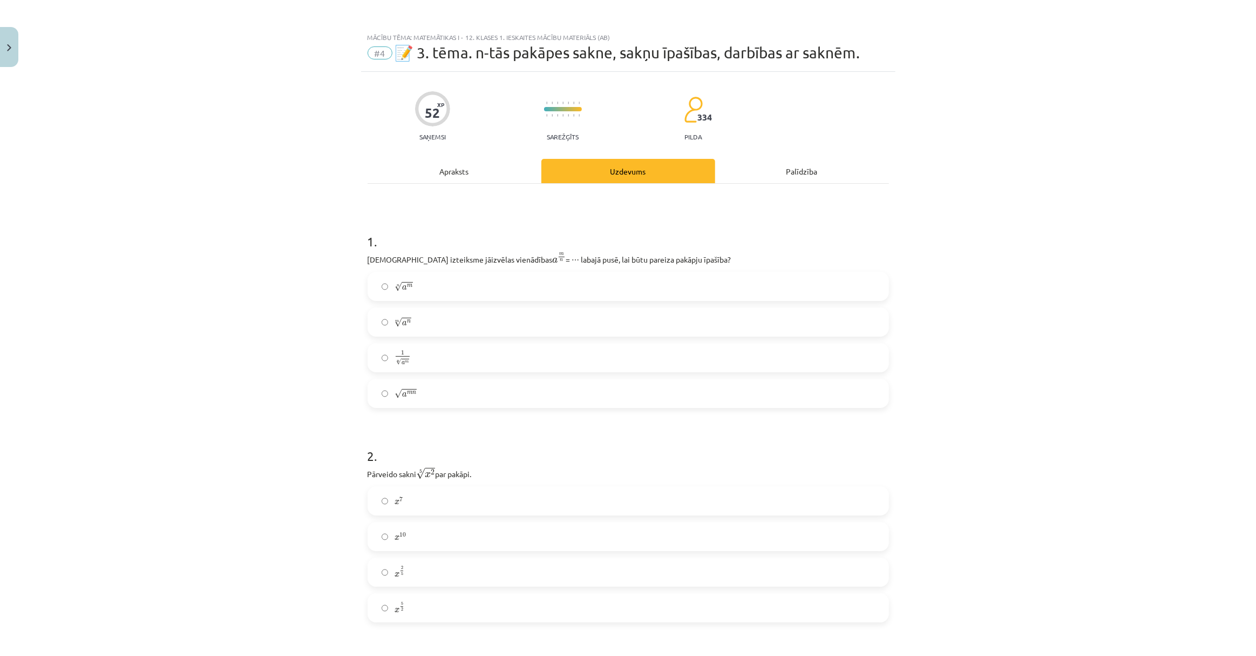
drag, startPoint x: 286, startPoint y: 377, endPoint x: 57, endPoint y: 94, distance: 364.3
click at [11, 50] on button "Close" at bounding box center [9, 47] width 18 height 40
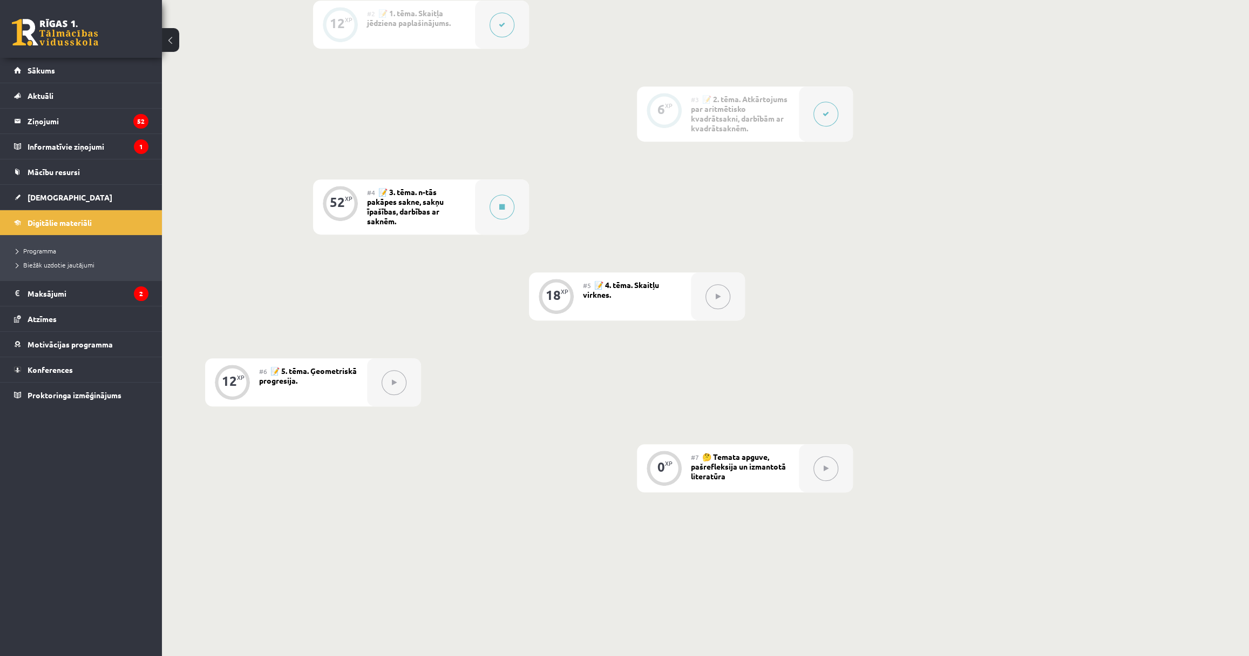
scroll to position [467, 0]
